Goal: Check status

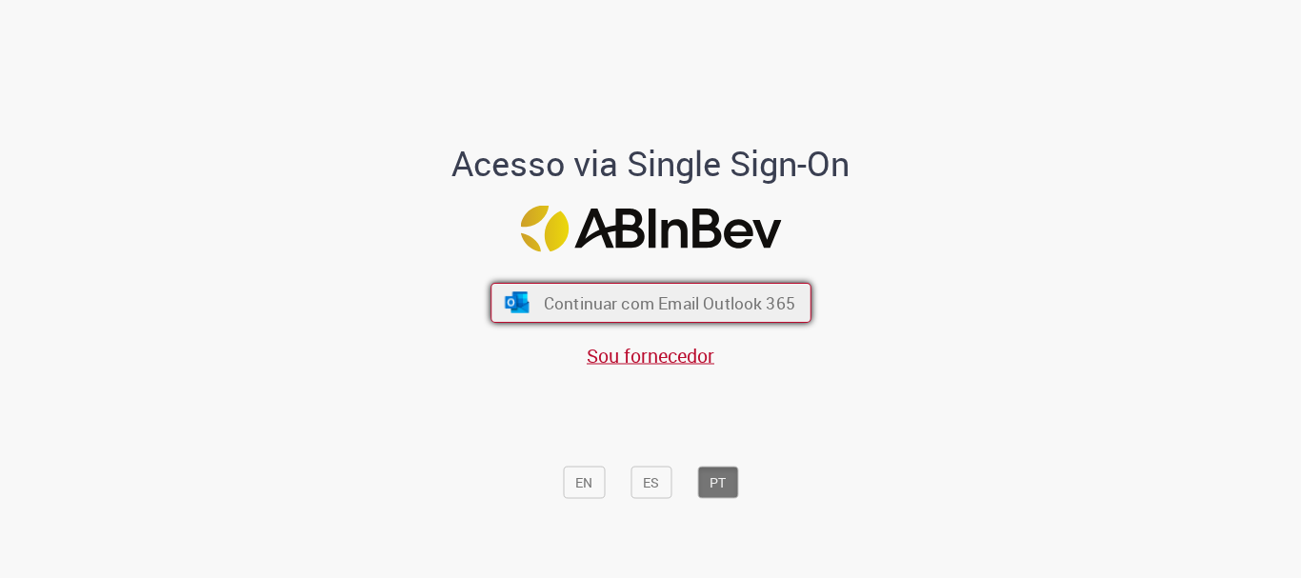
click at [645, 305] on span "Continuar com Email Outlook 365" at bounding box center [668, 303] width 251 height 22
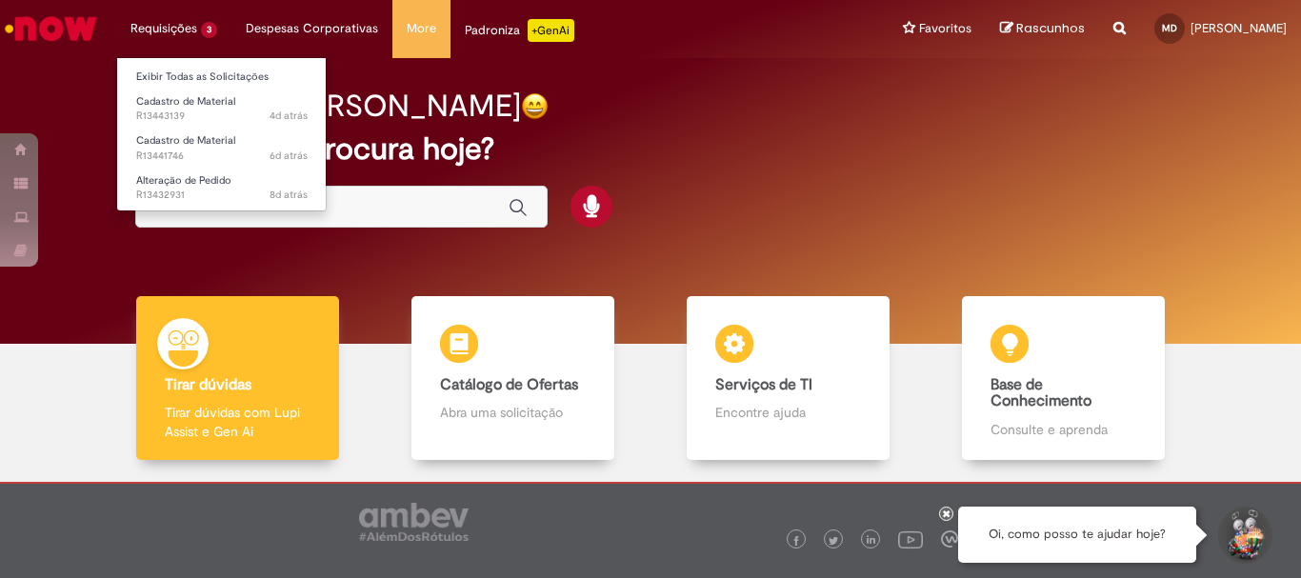
click at [194, 24] on li "Requisições 3 Exibir Todas as Solicitações Cadastro de Material 4d atrás 4 dias…" at bounding box center [173, 28] width 115 height 57
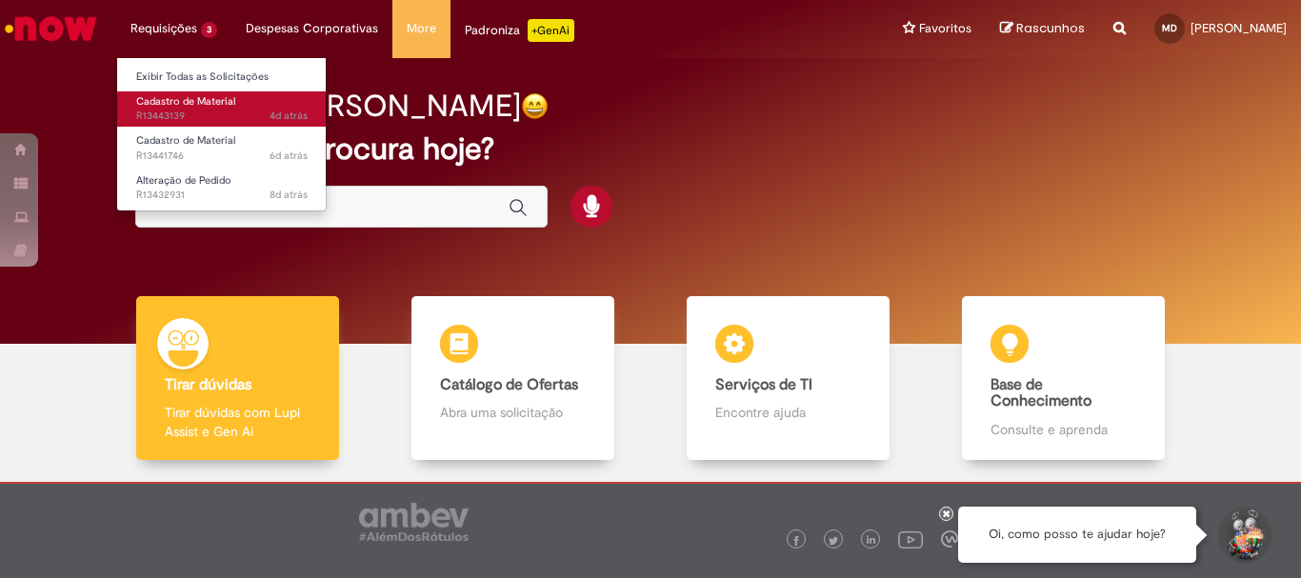
click at [252, 110] on span "4d atrás 4 dias atrás R13443139" at bounding box center [221, 116] width 171 height 15
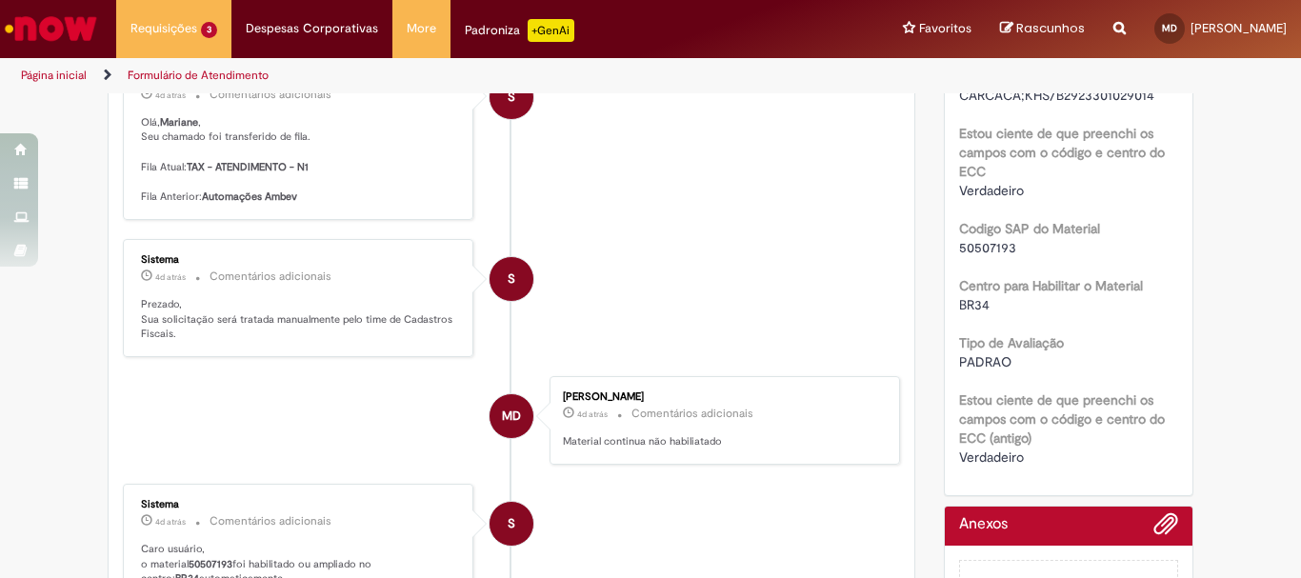
scroll to position [611, 0]
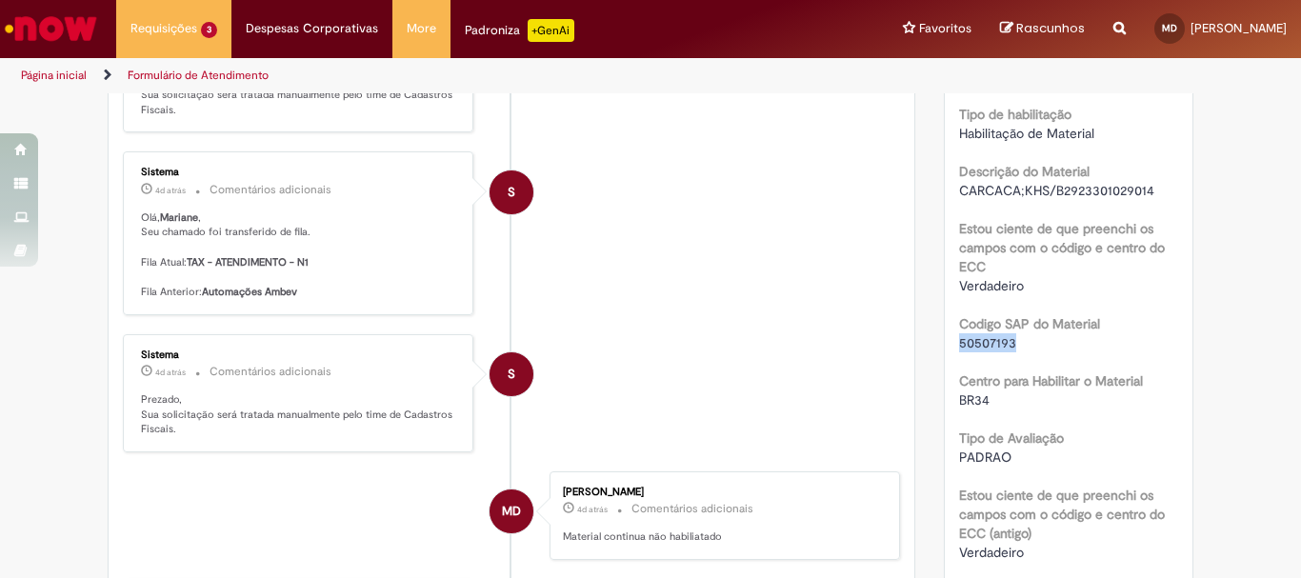
drag, startPoint x: 1008, startPoint y: 345, endPoint x: 941, endPoint y: 339, distance: 66.9
click at [945, 339] on div "Número R13443139 Status Pendente Usuário Criação 4d atrás 4 dias atrás Conclusã…" at bounding box center [1069, 140] width 249 height 902
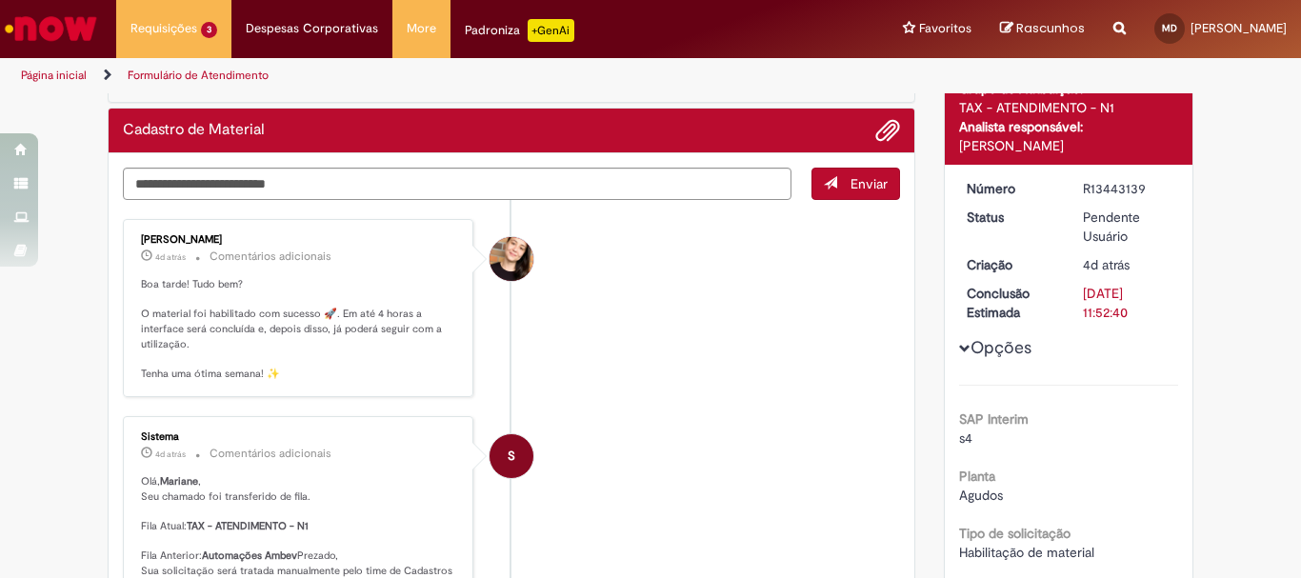
scroll to position [516, 0]
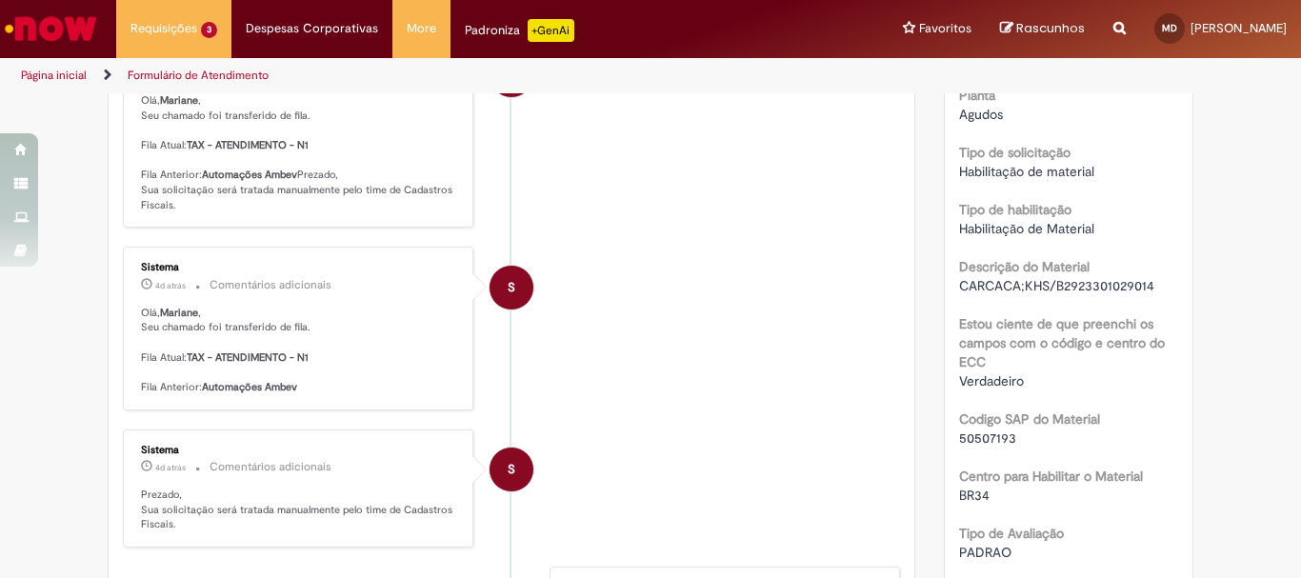
click at [959, 409] on label "Codigo SAP do Material" at bounding box center [1029, 418] width 141 height 19
drag, startPoint x: 1007, startPoint y: 437, endPoint x: 930, endPoint y: 437, distance: 76.2
click at [930, 437] on div "Opções do Chamado Cancelar Chamado Detalhes do tíquete Grupo de Atribuição: TAX…" at bounding box center [1068, 216] width 279 height 1274
copy span "50507193"
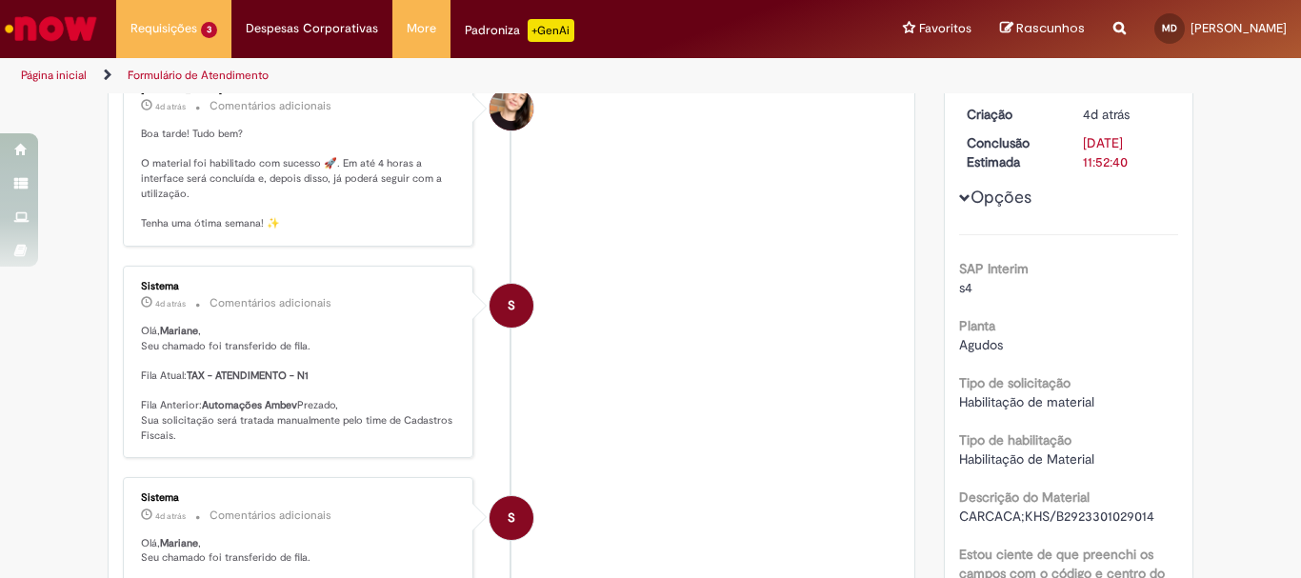
scroll to position [571, 0]
